Goal: Information Seeking & Learning: Learn about a topic

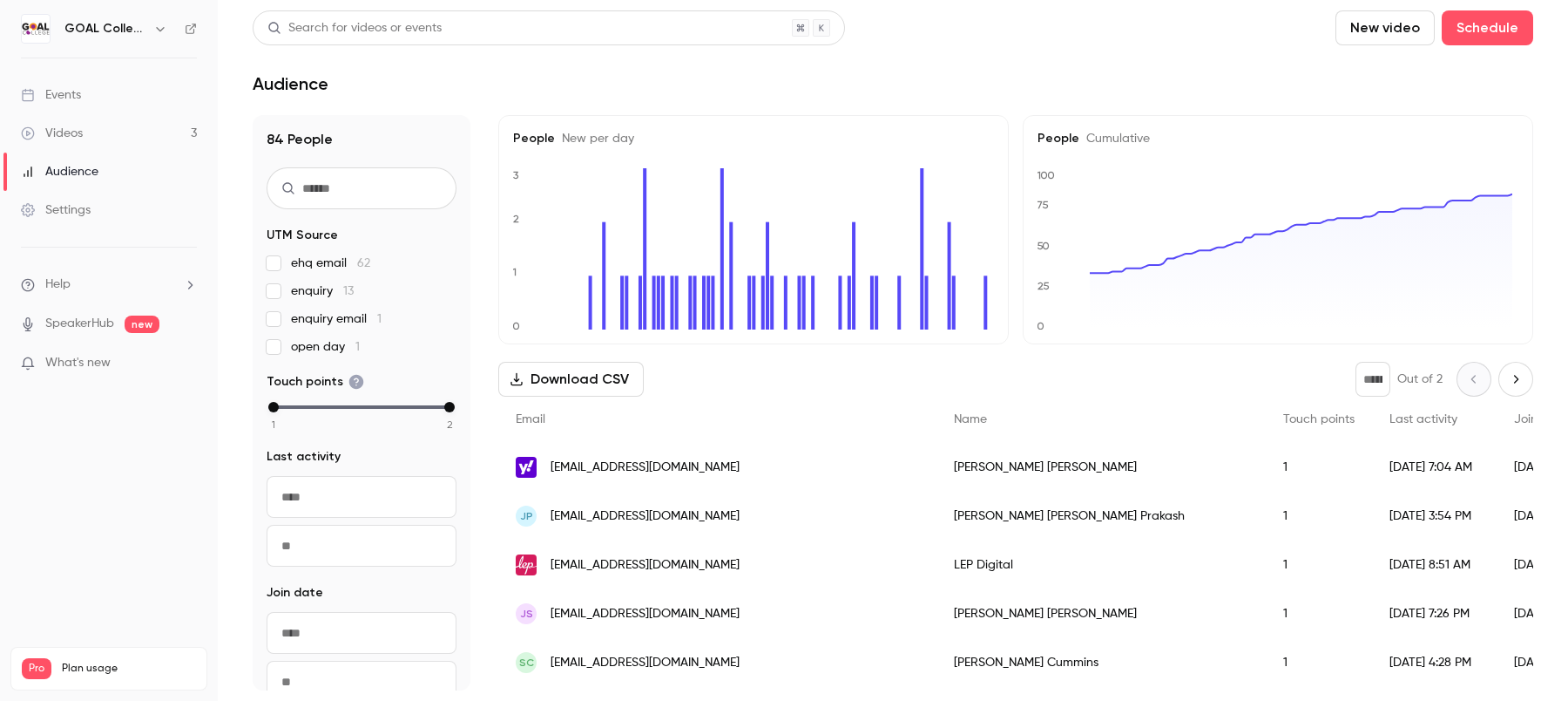
click at [563, 374] on button "Download CSV" at bounding box center [571, 379] width 145 height 35
click at [83, 147] on link "Videos 3" at bounding box center [109, 133] width 218 height 38
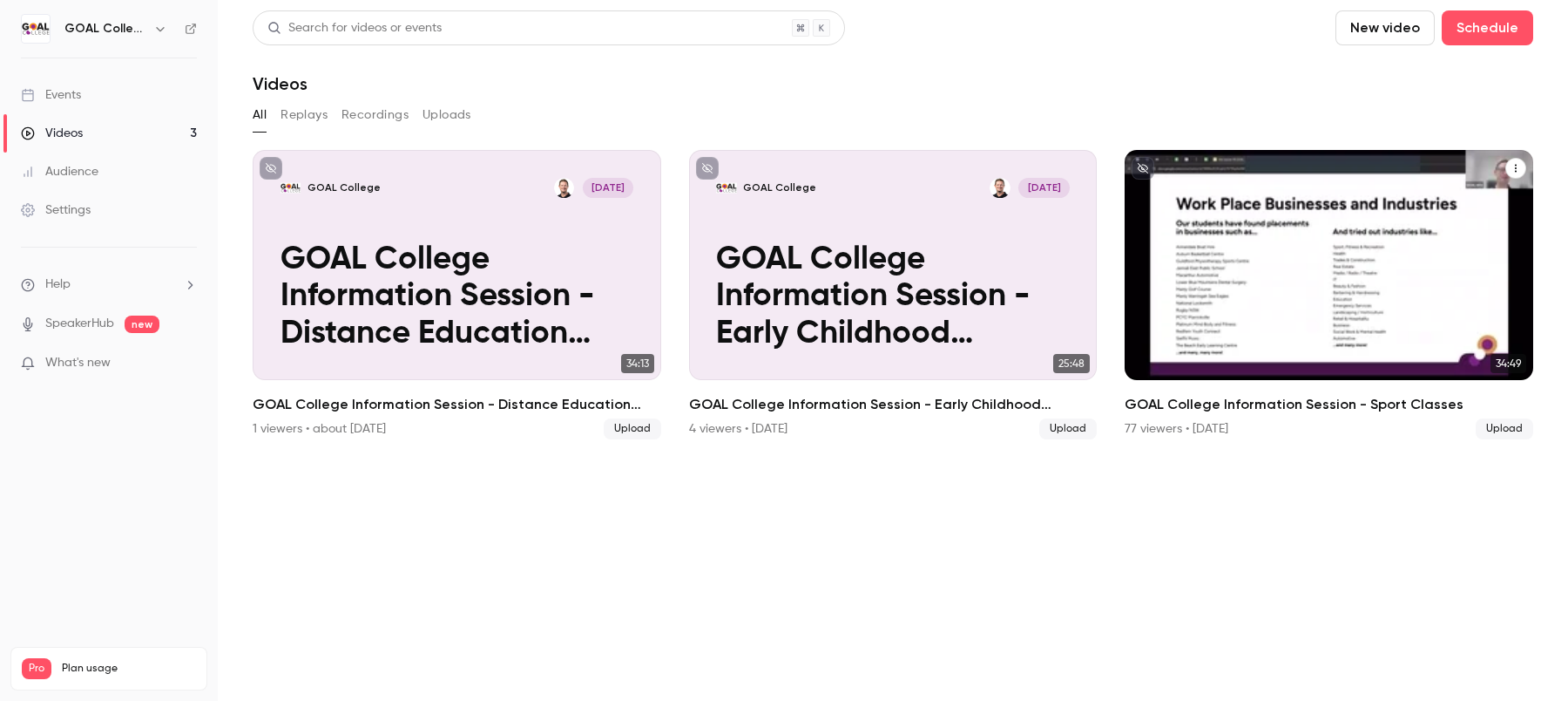
click at [1288, 320] on p "GOAL College Information Session - Sport Classes" at bounding box center [1330, 297] width 353 height 111
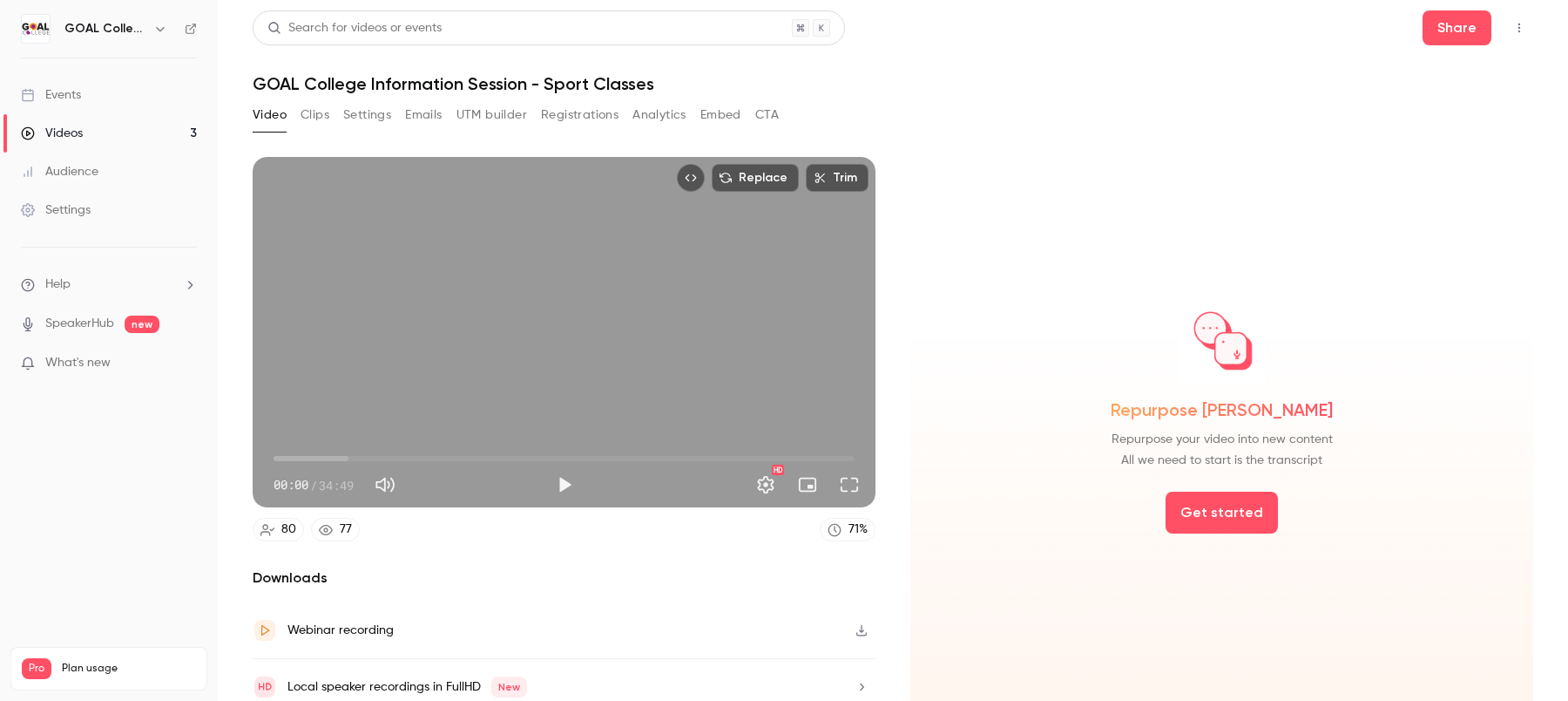
click at [656, 115] on button "Analytics" at bounding box center [659, 115] width 54 height 27
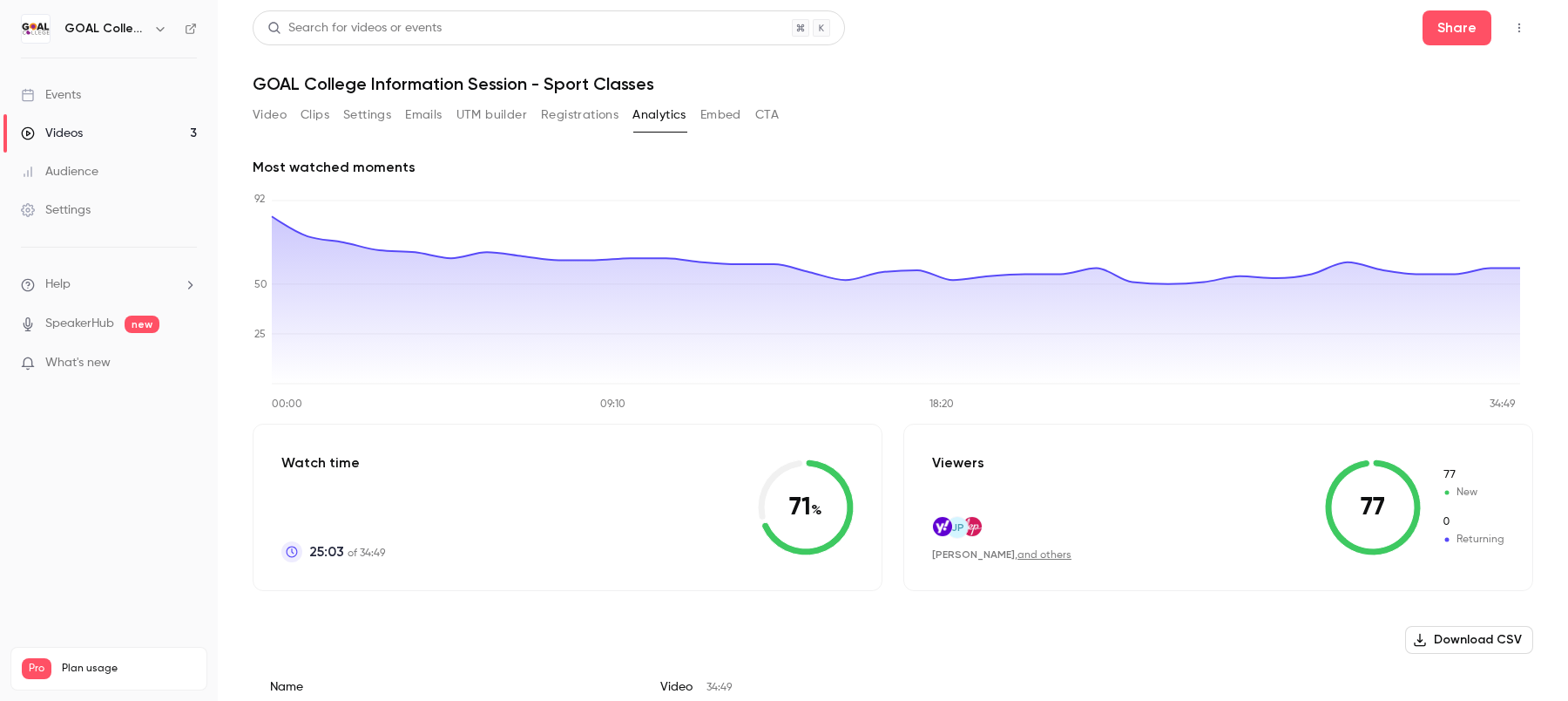
click at [1415, 630] on button "Download CSV" at bounding box center [1469, 639] width 129 height 27
click at [264, 108] on button "Video" at bounding box center [269, 115] width 34 height 27
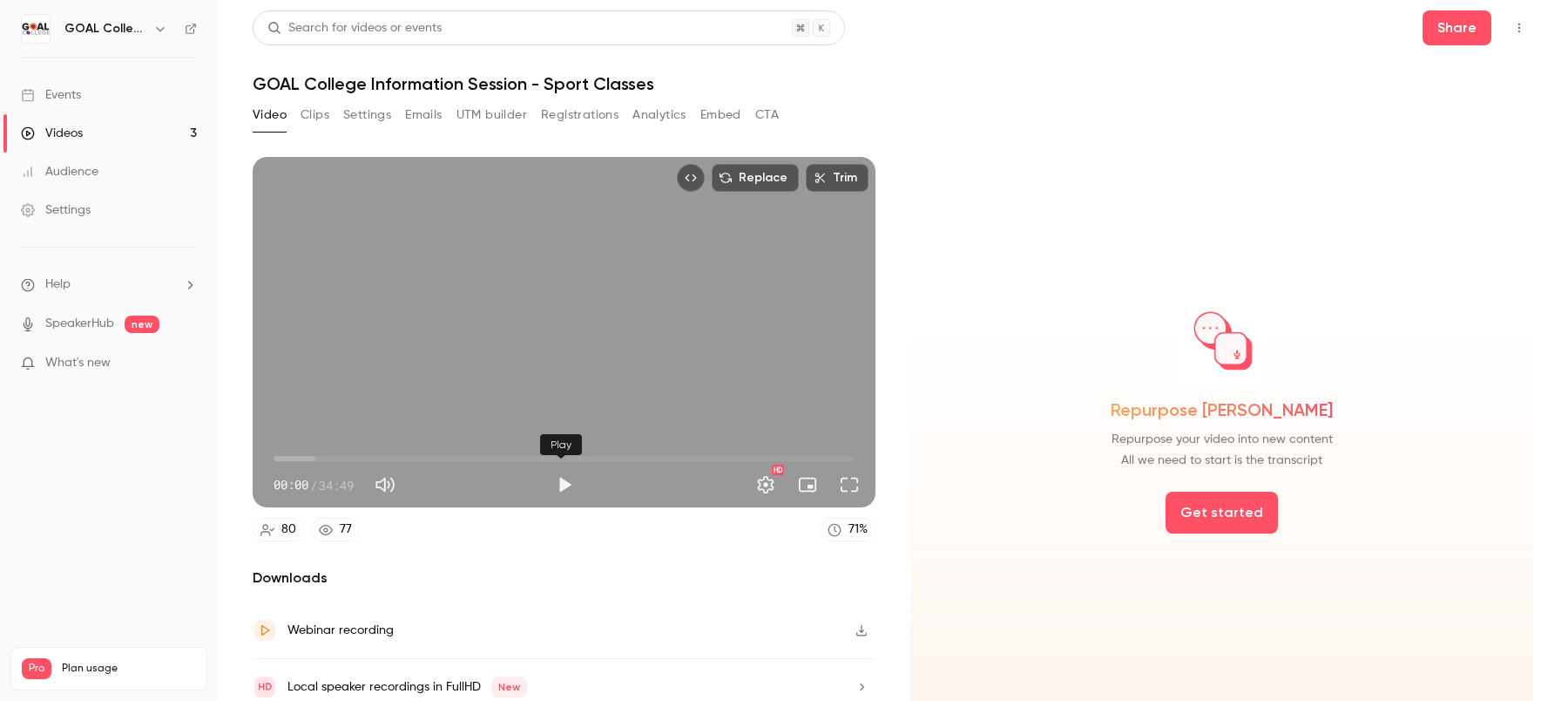
click at [564, 479] on button "Play" at bounding box center [565, 485] width 35 height 35
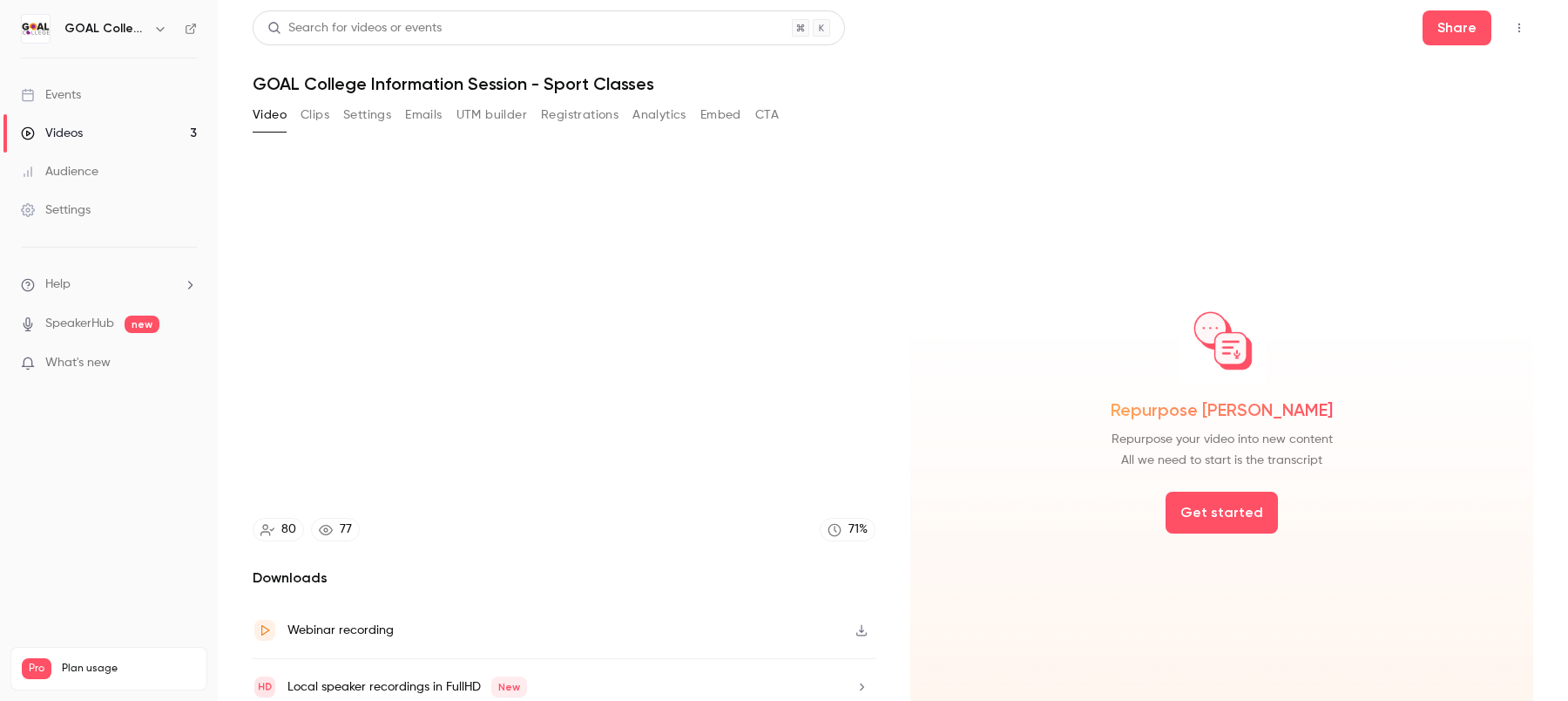
type input "***"
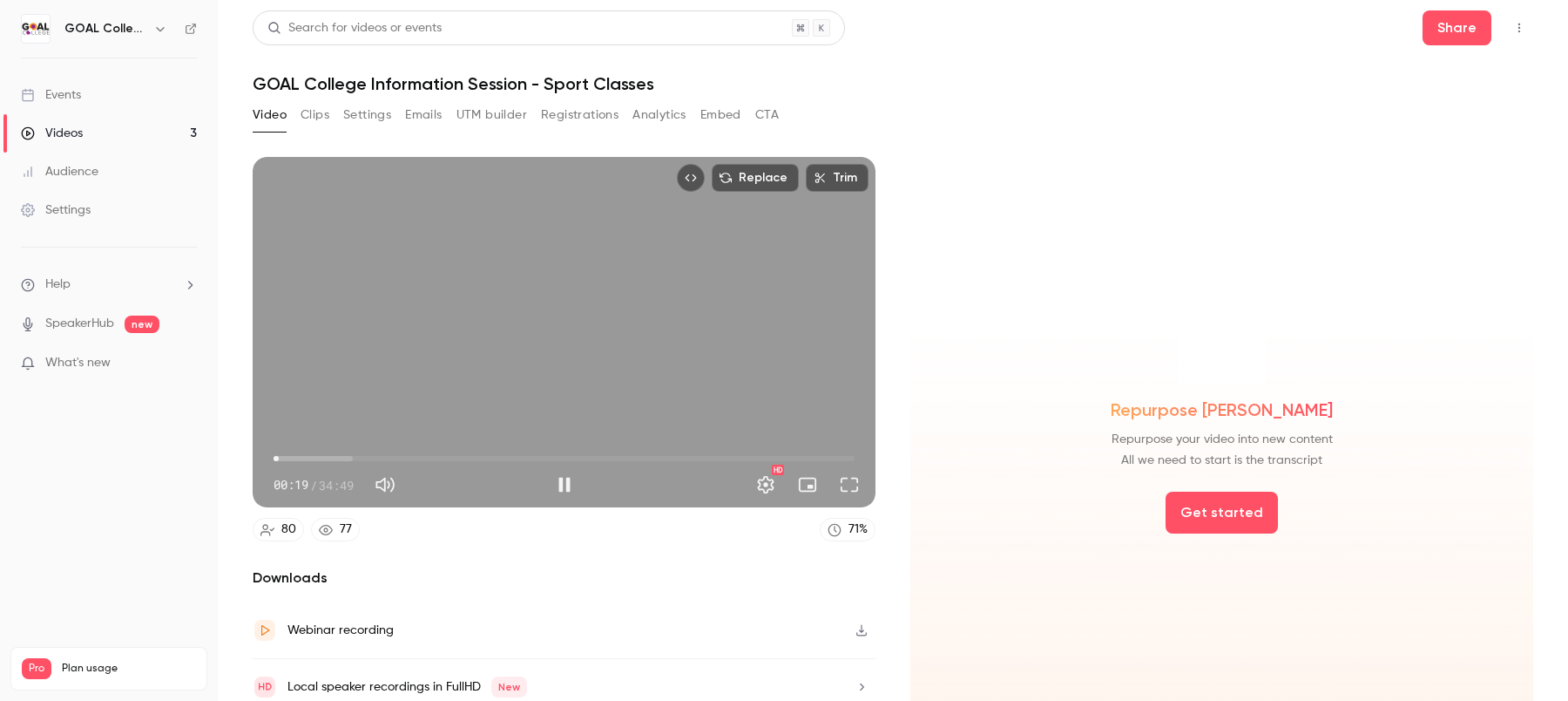
click at [387, 455] on span "00:19" at bounding box center [564, 458] width 581 height 27
click at [352, 452] on span "04:45" at bounding box center [564, 458] width 581 height 27
click at [334, 452] on span "03:38" at bounding box center [564, 458] width 581 height 27
click at [344, 456] on span "04:16" at bounding box center [564, 458] width 581 height 27
click at [372, 454] on span "04:54" at bounding box center [564, 458] width 581 height 27
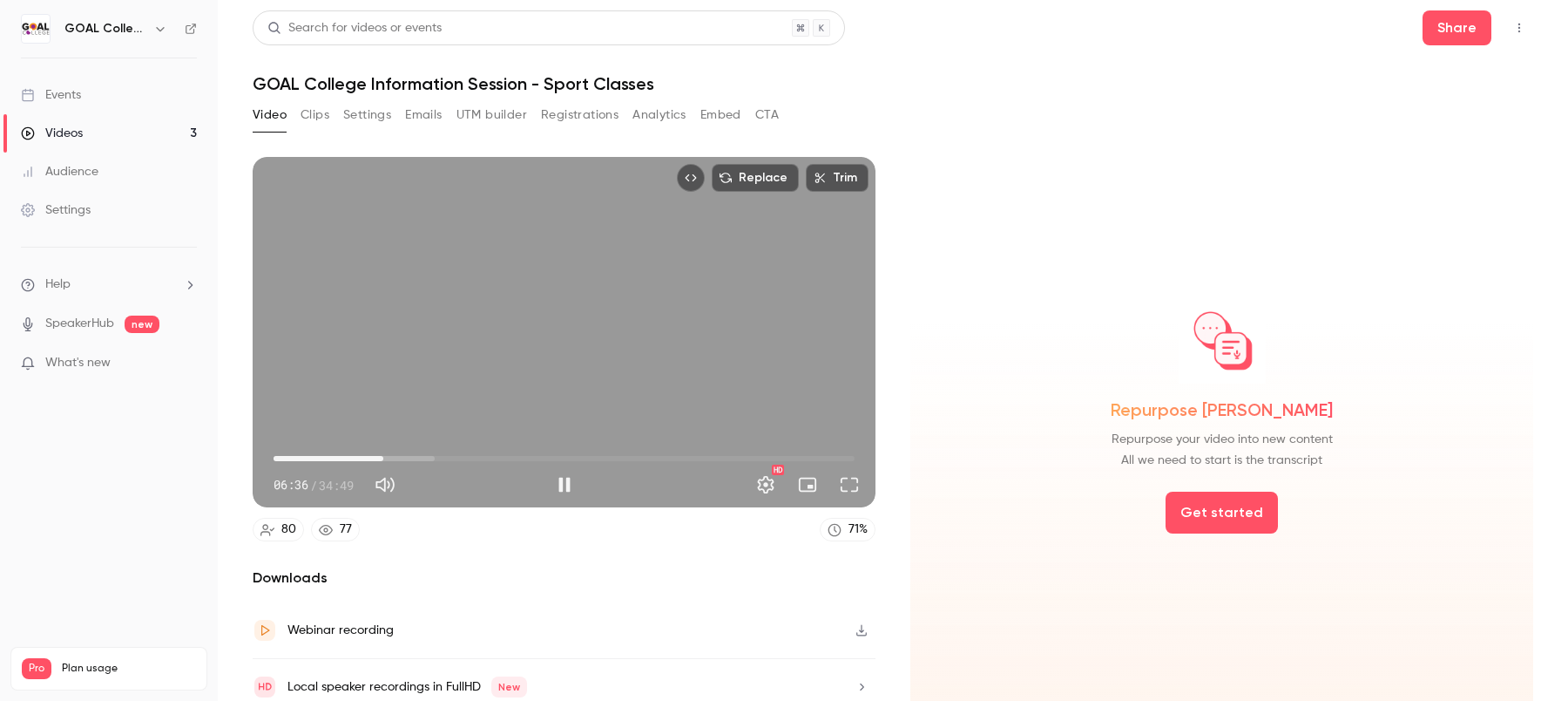
click at [383, 454] on span "06:36" at bounding box center [564, 458] width 581 height 27
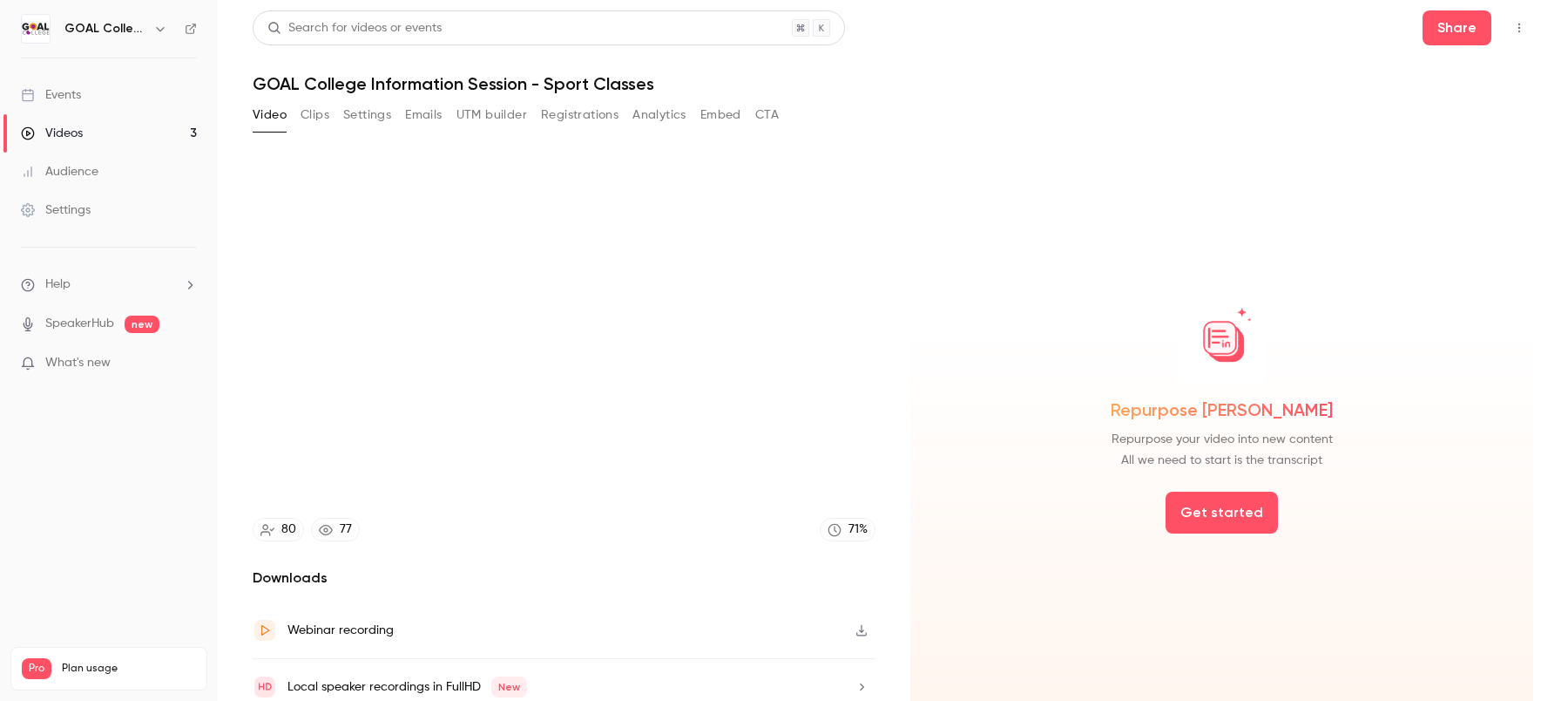
type input "*****"
click at [669, 113] on button "Analytics" at bounding box center [659, 115] width 54 height 27
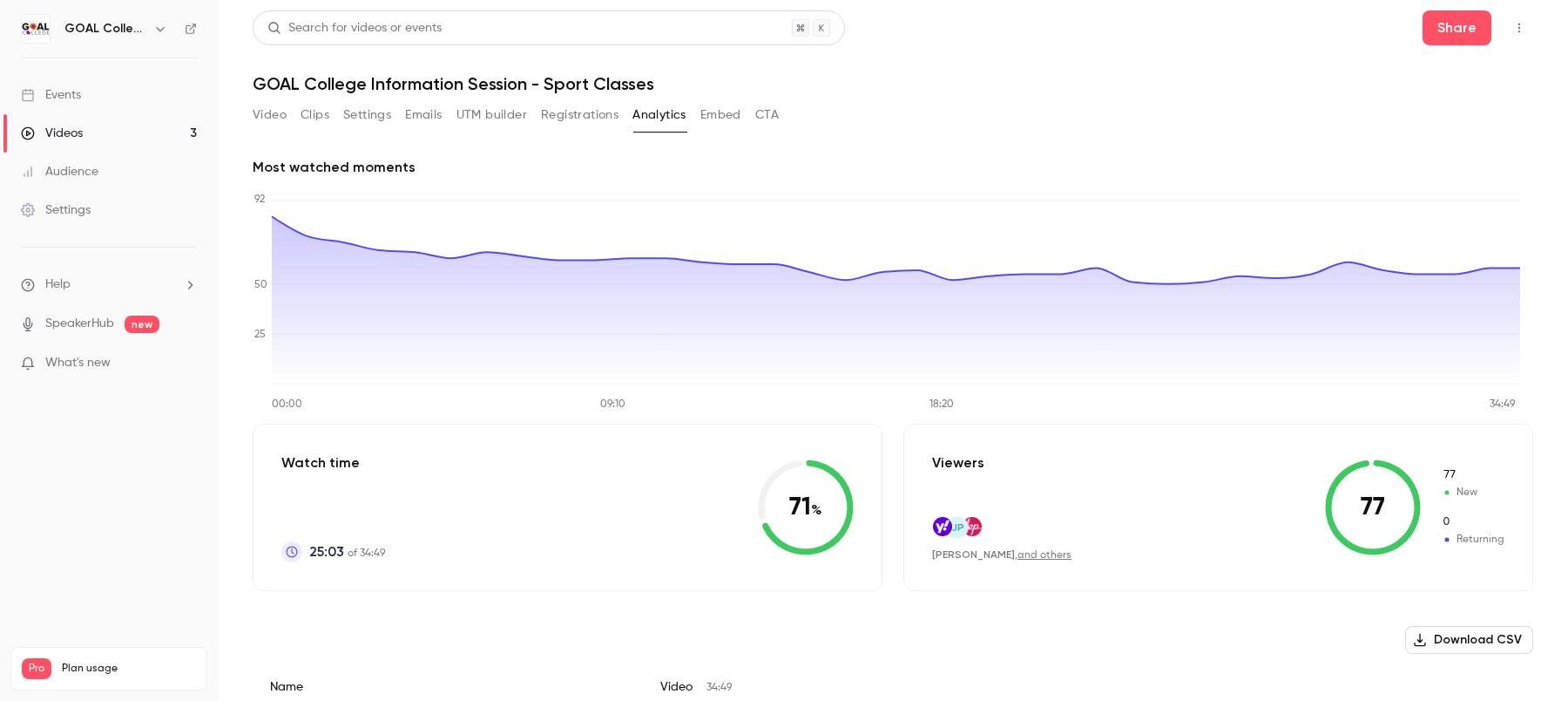
click at [270, 118] on button "Video" at bounding box center [269, 115] width 34 height 27
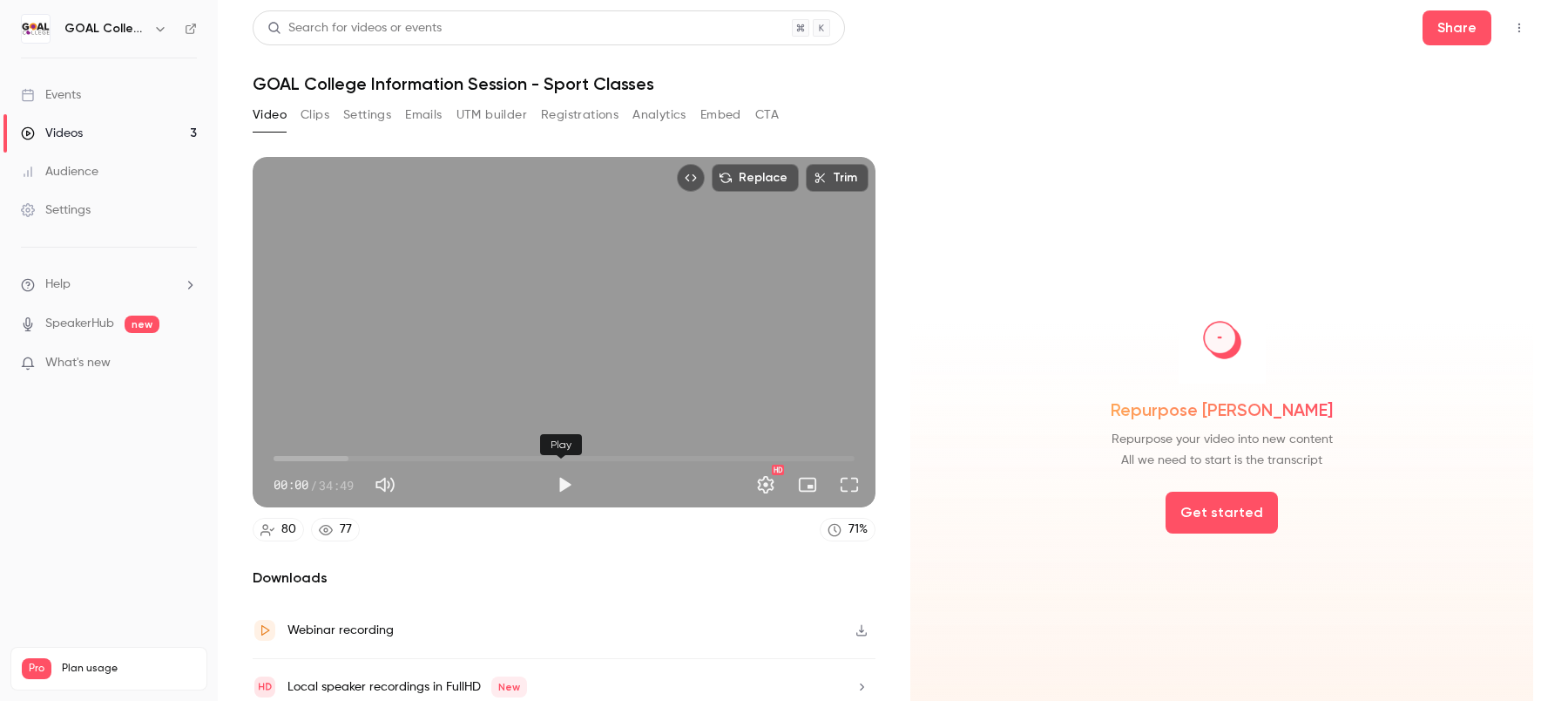
click at [551, 471] on button "Play" at bounding box center [565, 485] width 35 height 35
drag, startPoint x: 270, startPoint y: 453, endPoint x: 458, endPoint y: 458, distance: 188.1
click at [458, 460] on span "11:11" at bounding box center [459, 458] width 5 height 5
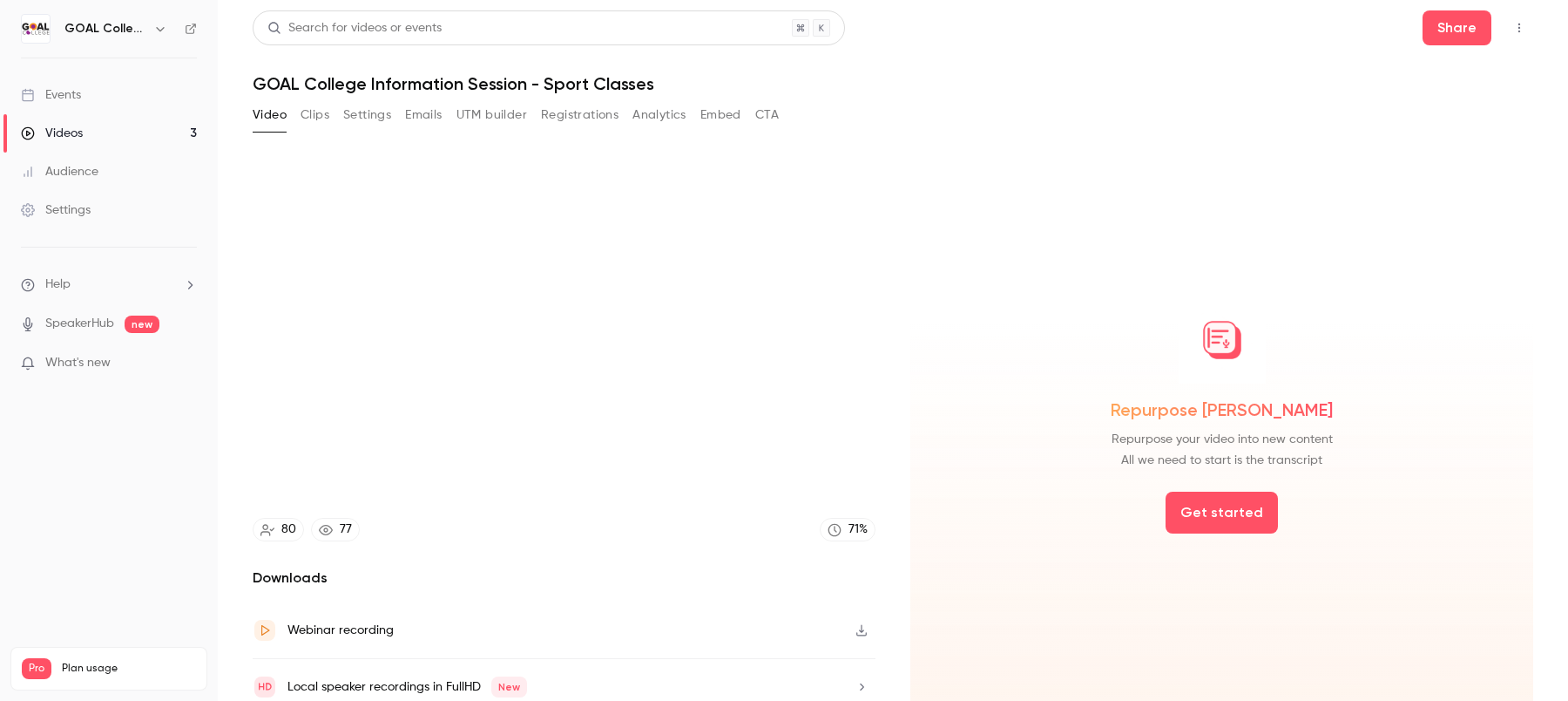
type input "*****"
